Goal: Information Seeking & Learning: Learn about a topic

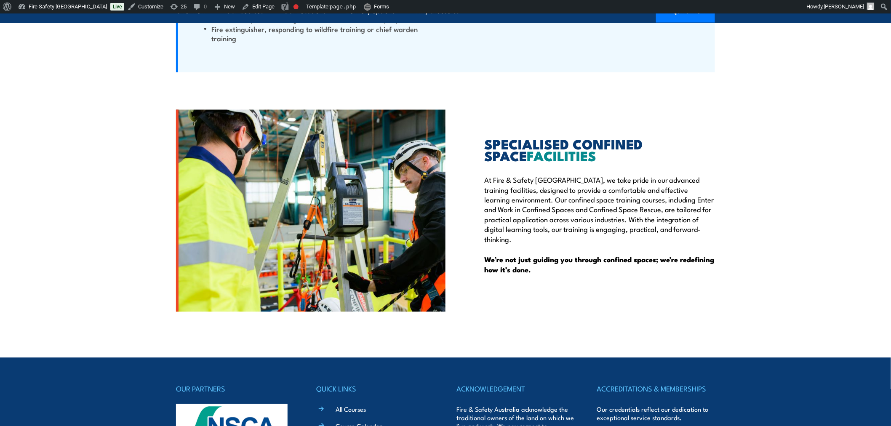
scroll to position [1824, 0]
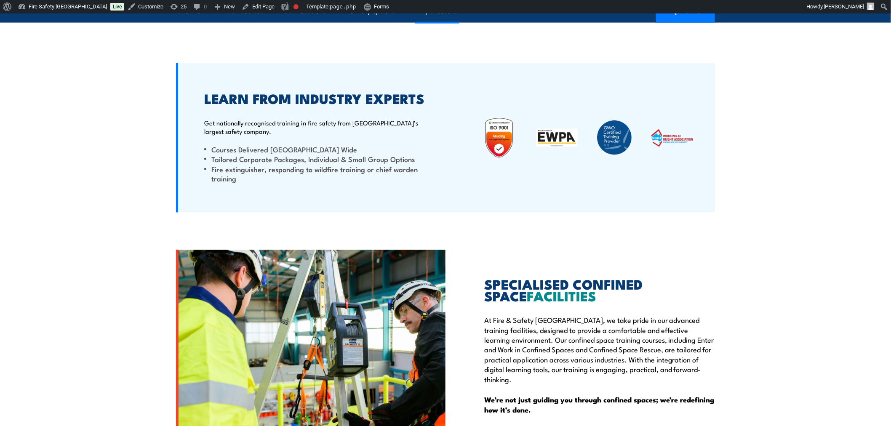
click at [653, 351] on p "At Fire & Safety [GEOGRAPHIC_DATA], we take pride in our advanced training faci…" at bounding box center [599, 349] width 231 height 69
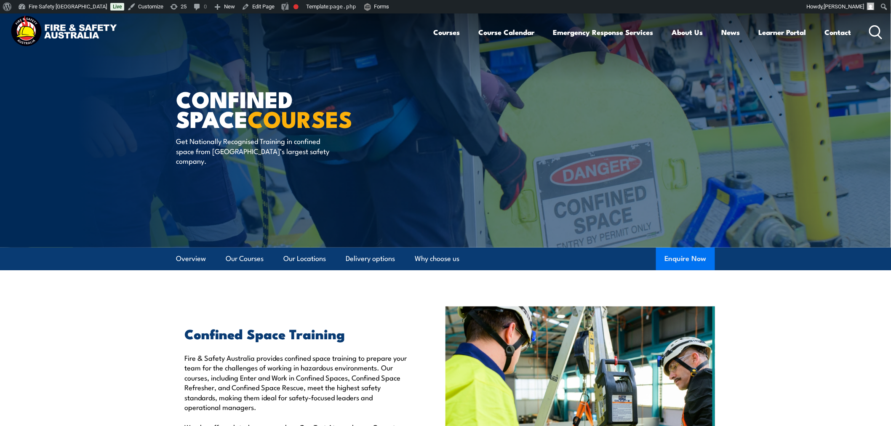
scroll to position [0, 0]
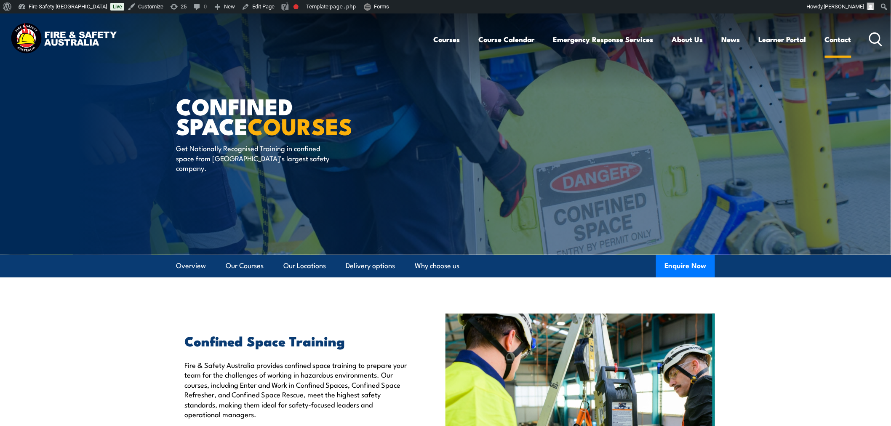
click at [832, 40] on link "Contact" at bounding box center [837, 39] width 27 height 22
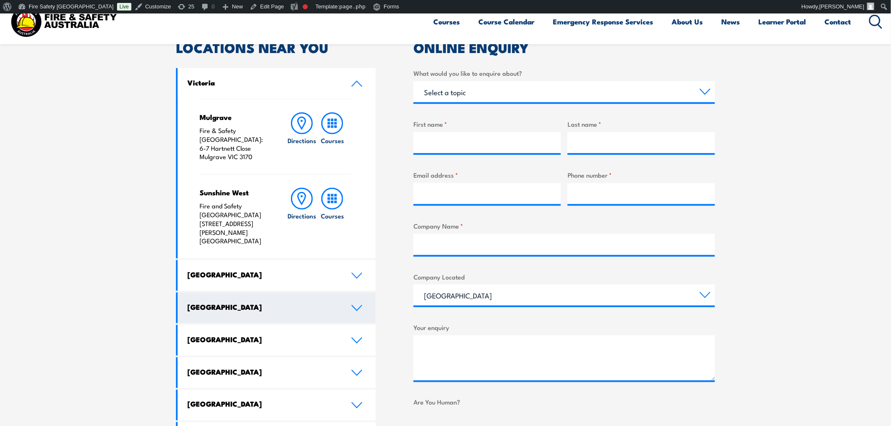
click at [355, 305] on icon at bounding box center [356, 308] width 11 height 7
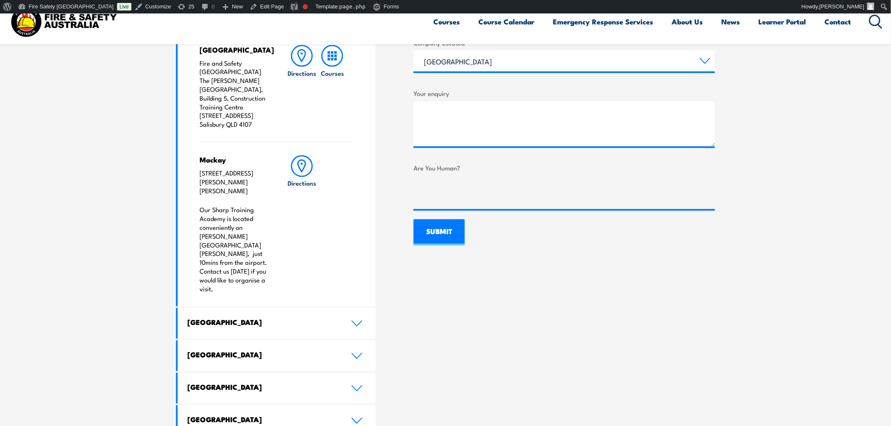
scroll to position [528, 0]
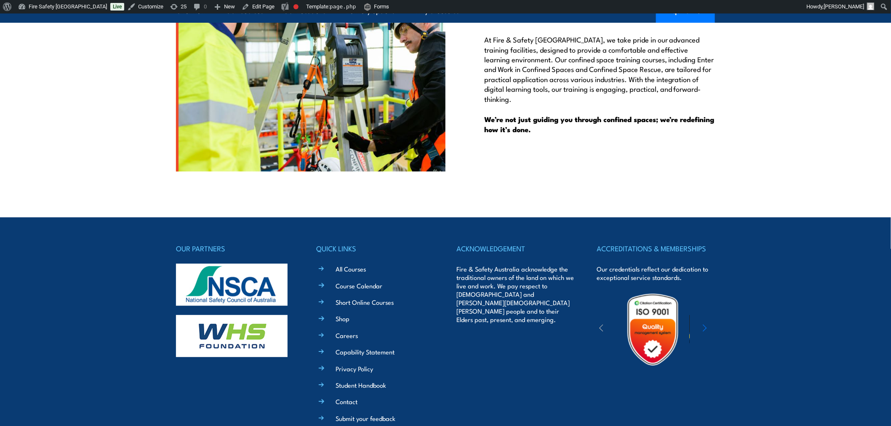
scroll to position [1964, 0]
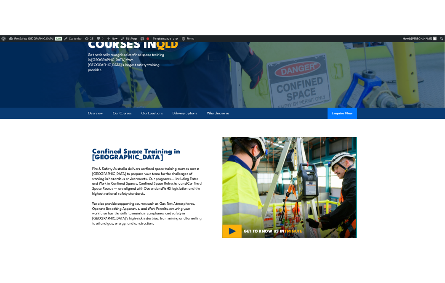
scroll to position [280, 0]
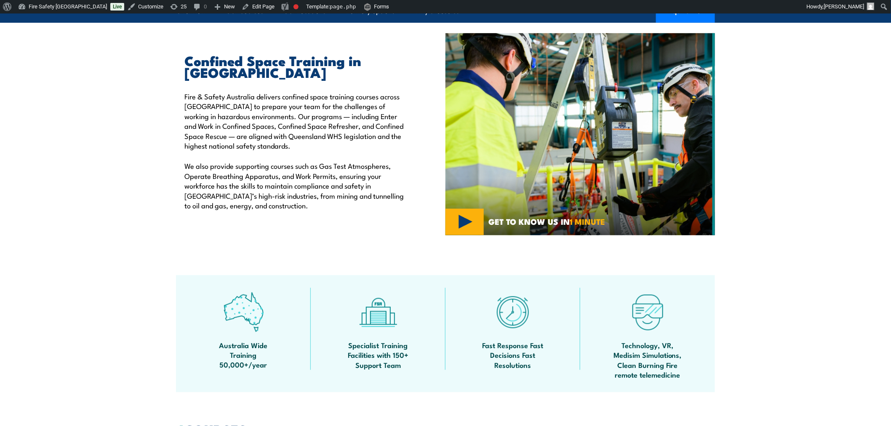
click at [611, 191] on img at bounding box center [579, 134] width 269 height 202
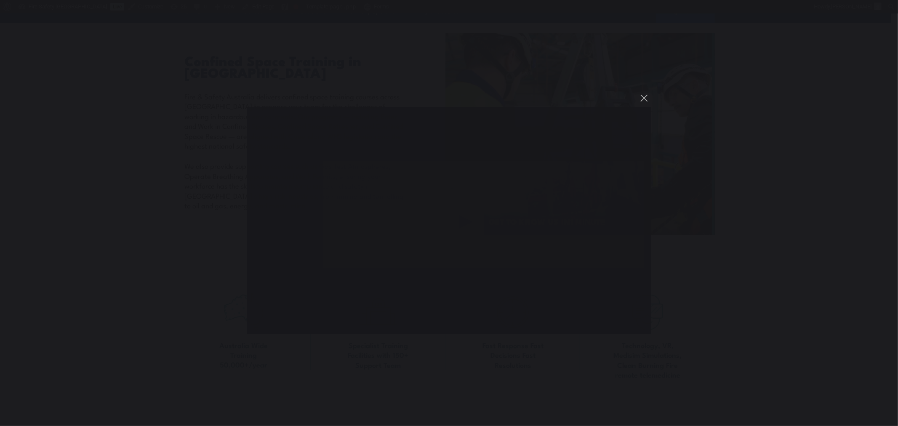
click at [195, 148] on div "You can close this modal content with the ESC key" at bounding box center [449, 213] width 898 height 426
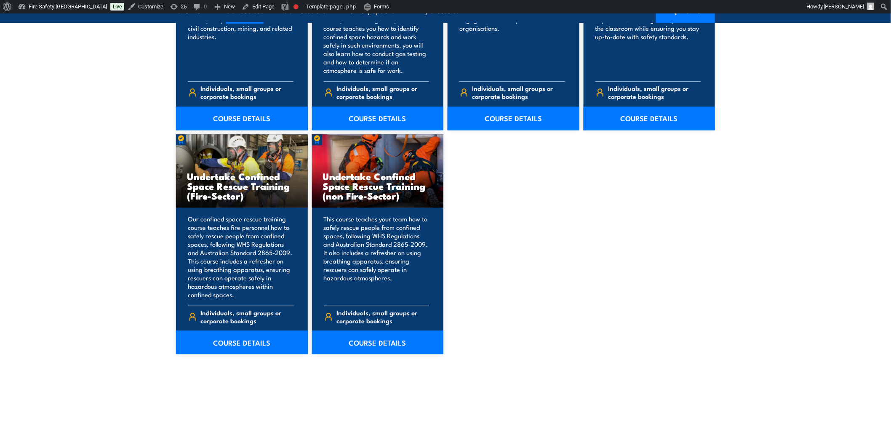
scroll to position [842, 0]
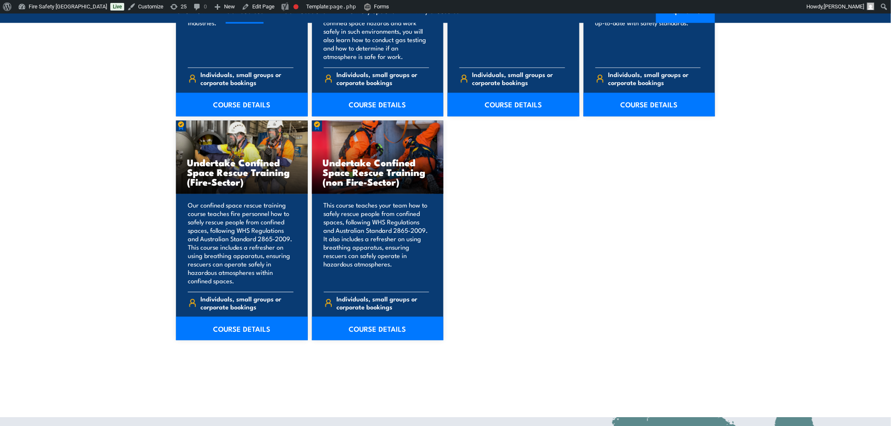
drag, startPoint x: 251, startPoint y: 327, endPoint x: 264, endPoint y: 312, distance: 19.4
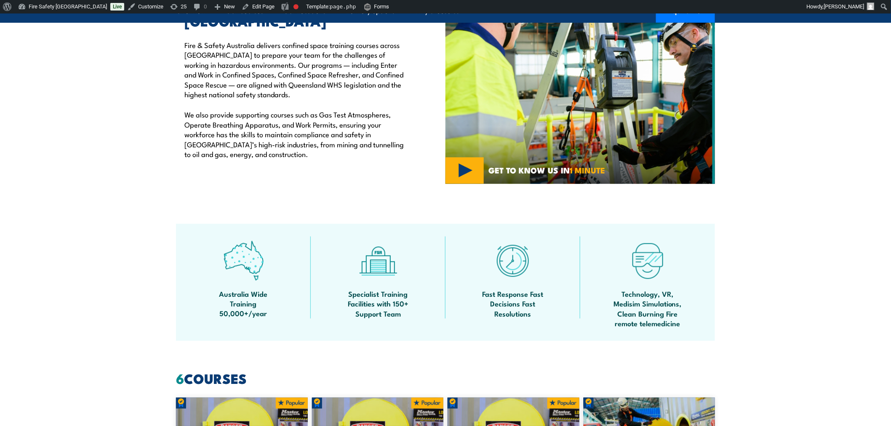
scroll to position [0, 0]
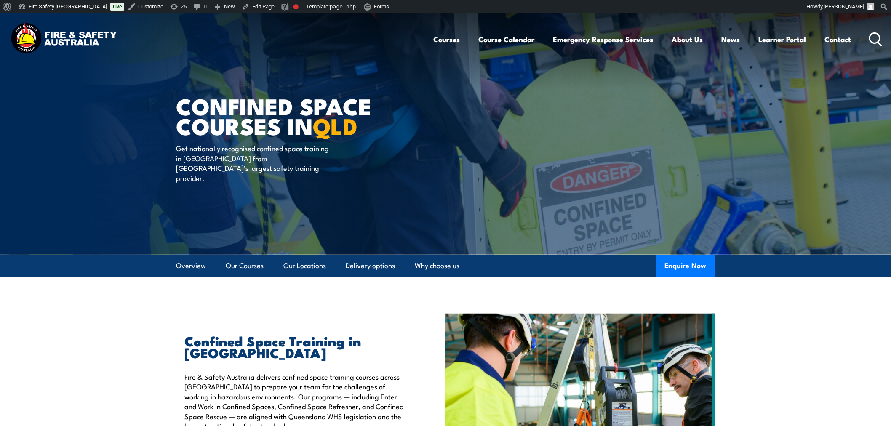
click at [873, 40] on icon at bounding box center [875, 39] width 13 height 14
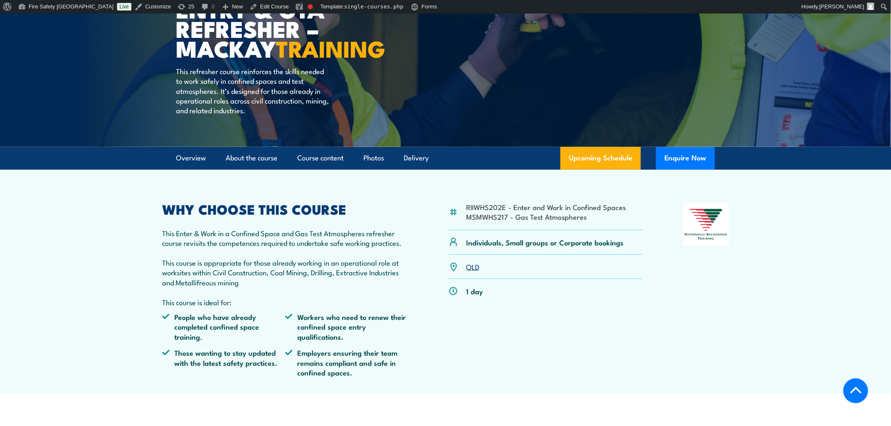
scroll to position [140, 0]
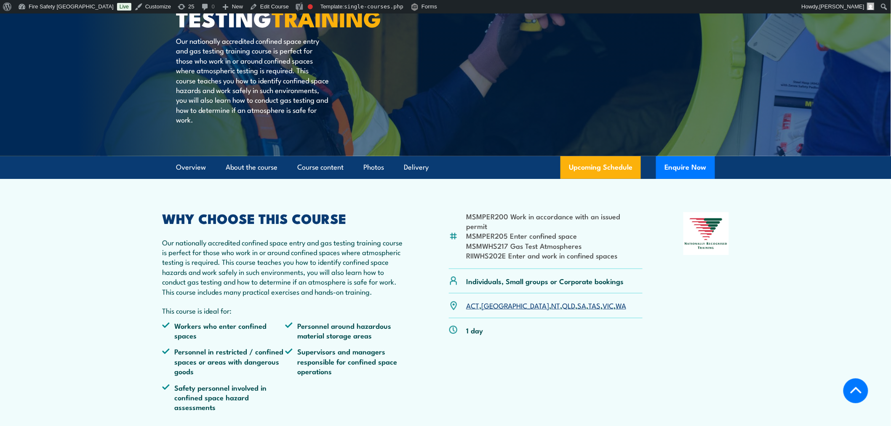
scroll to position [140, 0]
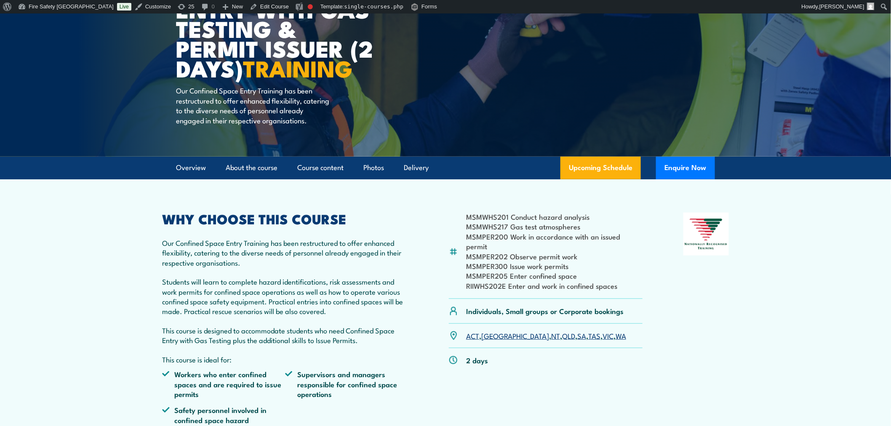
scroll to position [140, 0]
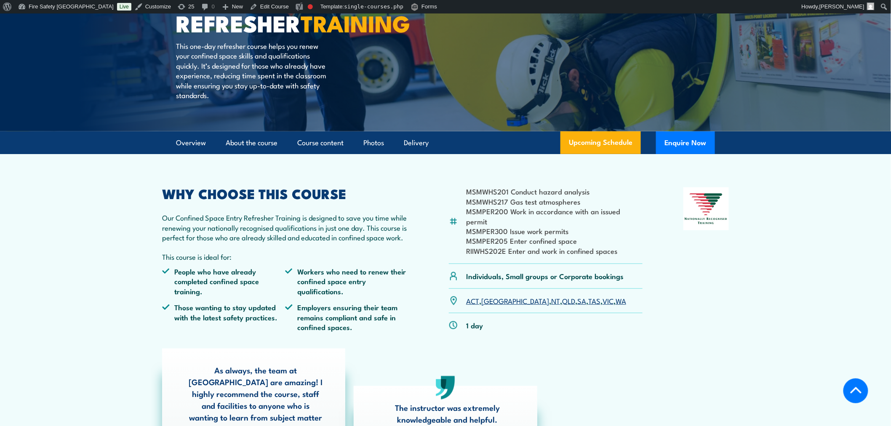
scroll to position [140, 0]
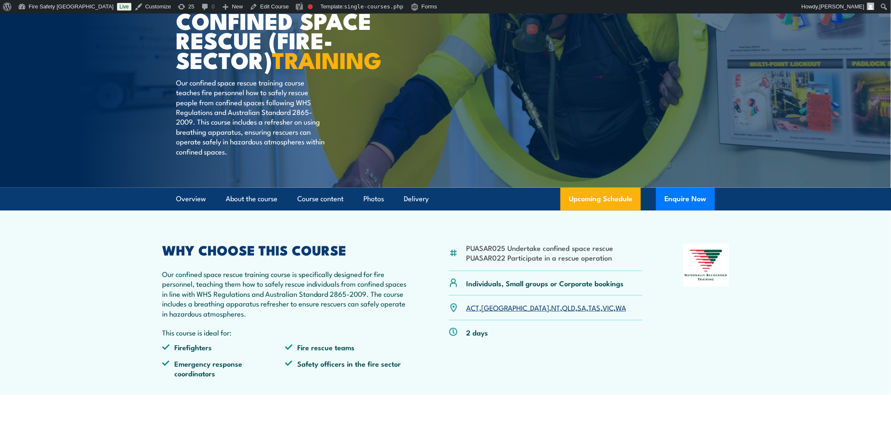
scroll to position [140, 0]
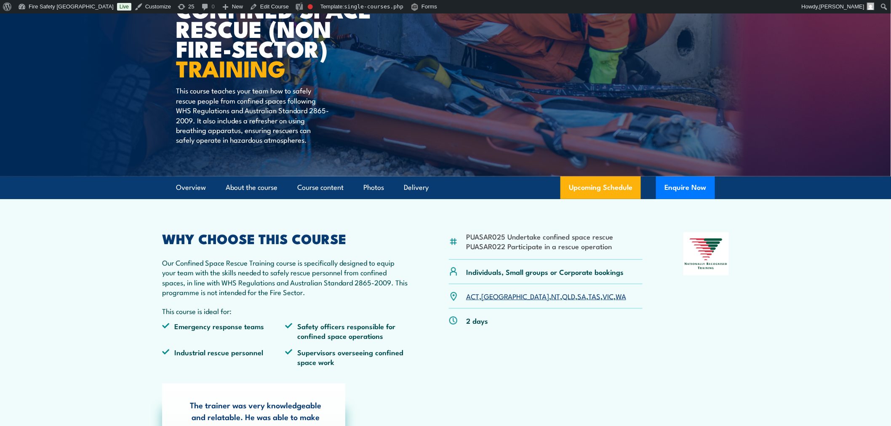
scroll to position [140, 0]
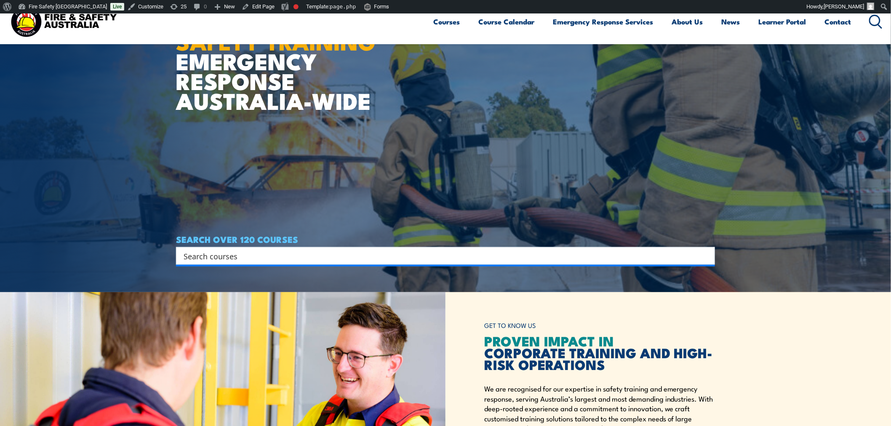
scroll to position [140, 0]
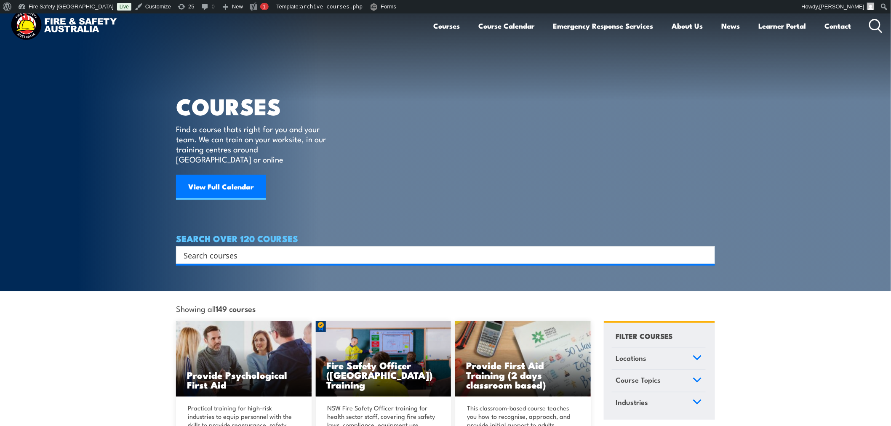
click at [533, 249] on input "Search input" at bounding box center [439, 255] width 513 height 13
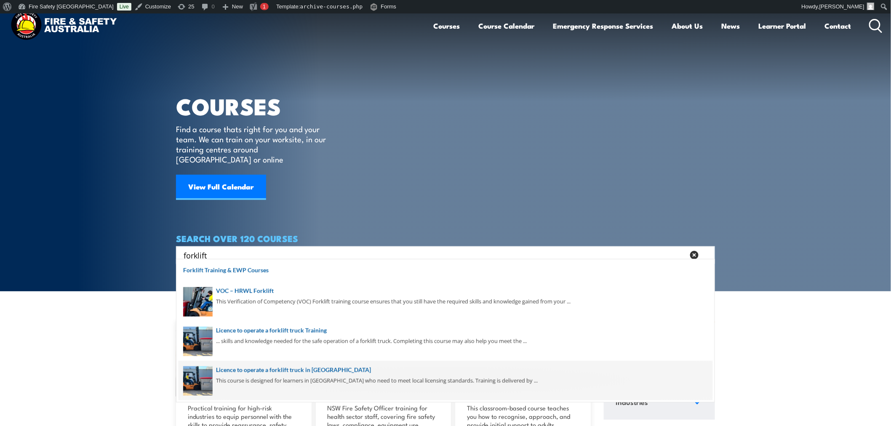
type input "forklift"
click at [259, 368] on span at bounding box center [445, 381] width 534 height 40
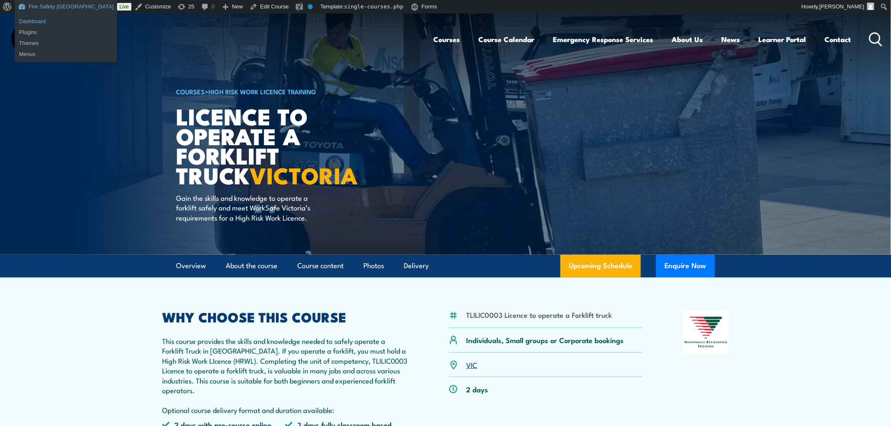
click at [49, 23] on link "Dashboard" at bounding box center [66, 21] width 102 height 11
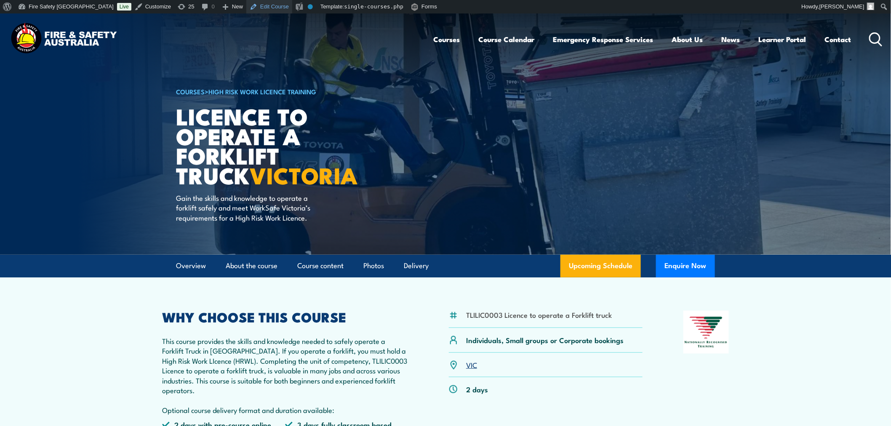
click at [246, 8] on link "Edit Course" at bounding box center [269, 6] width 46 height 13
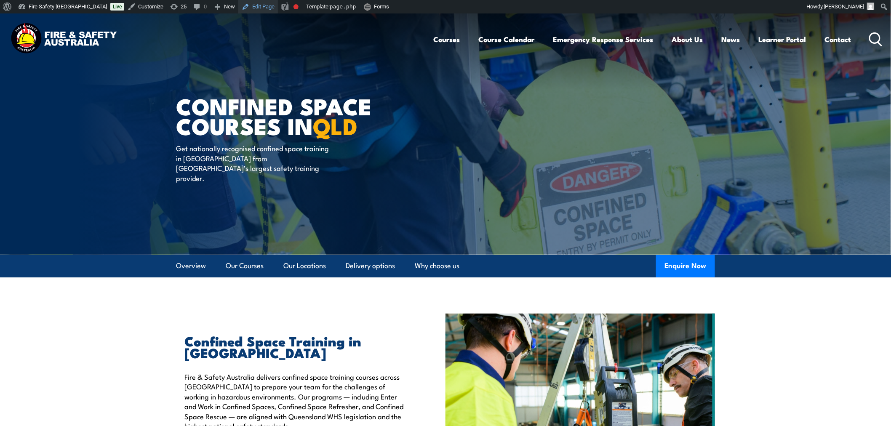
click at [238, 9] on link "Edit Page" at bounding box center [258, 6] width 40 height 13
